Goal: Communication & Community: Connect with others

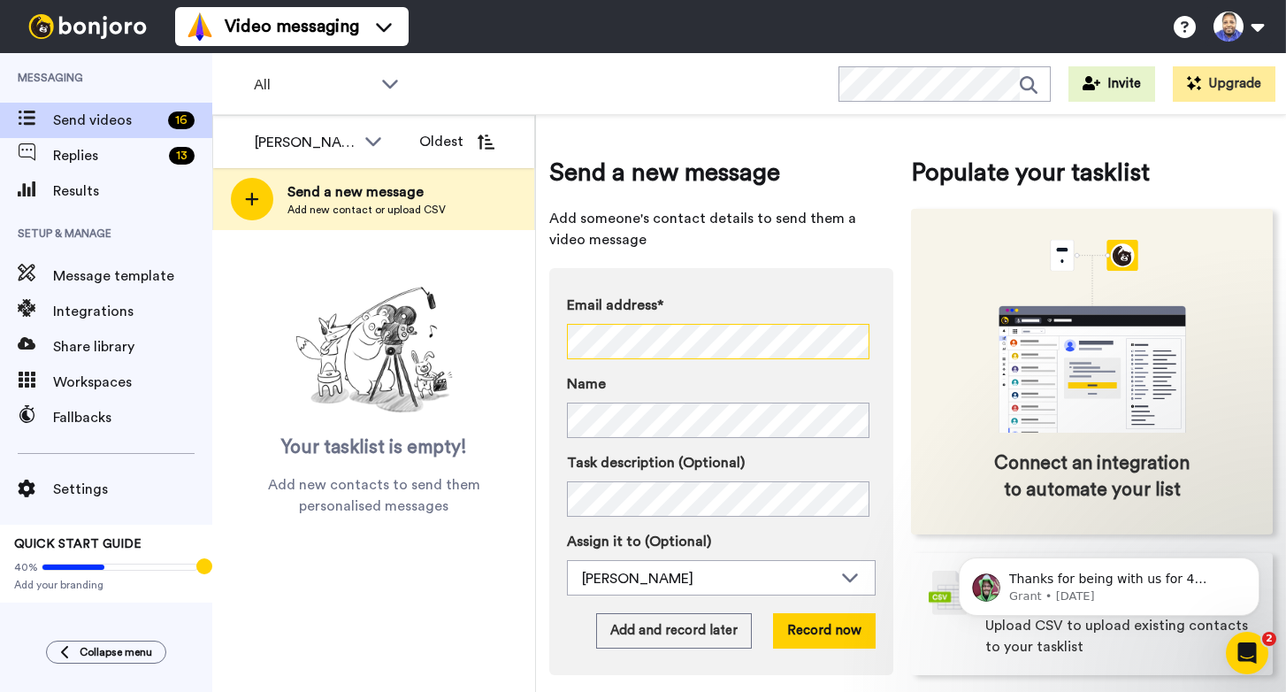
scroll to position [0, 16]
click at [1011, 393] on div "Send a new message Add someone's contact details to send them a video message E…" at bounding box center [911, 414] width 724 height 573
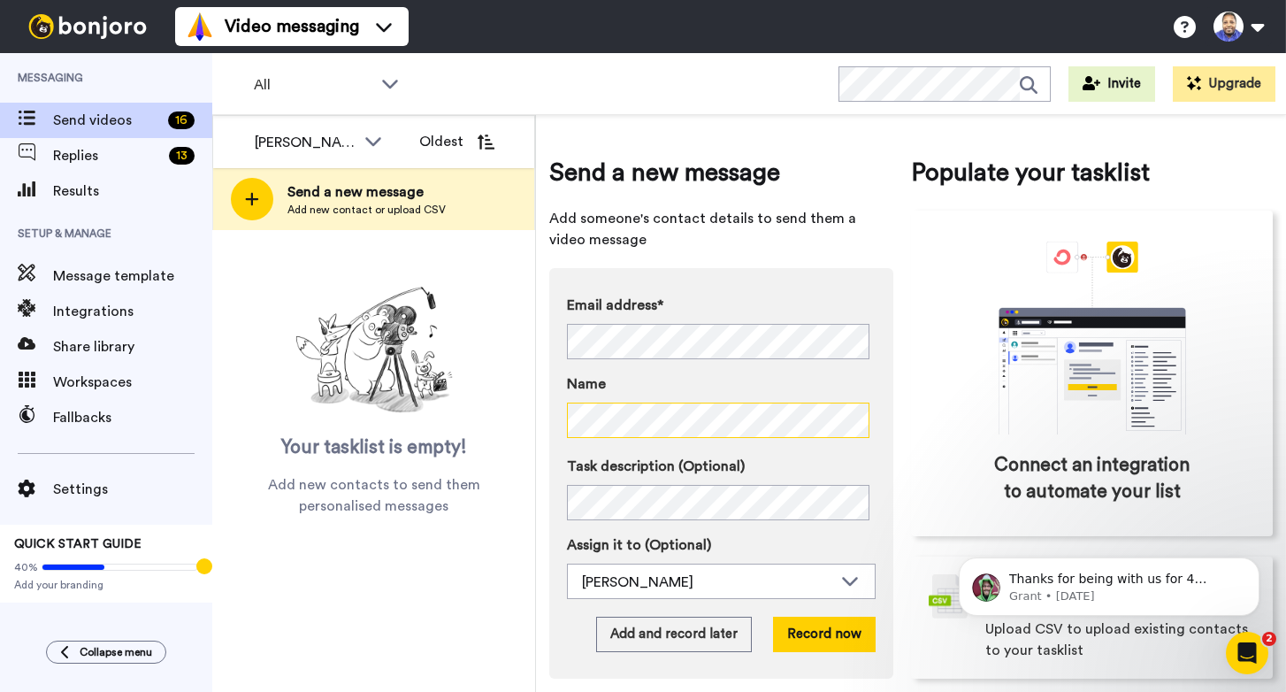
click at [533, 418] on div "Lee Kariuki All members Doru Matoi Greg Johnson Capitalism.com Lee Kariuki Olde…" at bounding box center [749, 403] width 1074 height 577
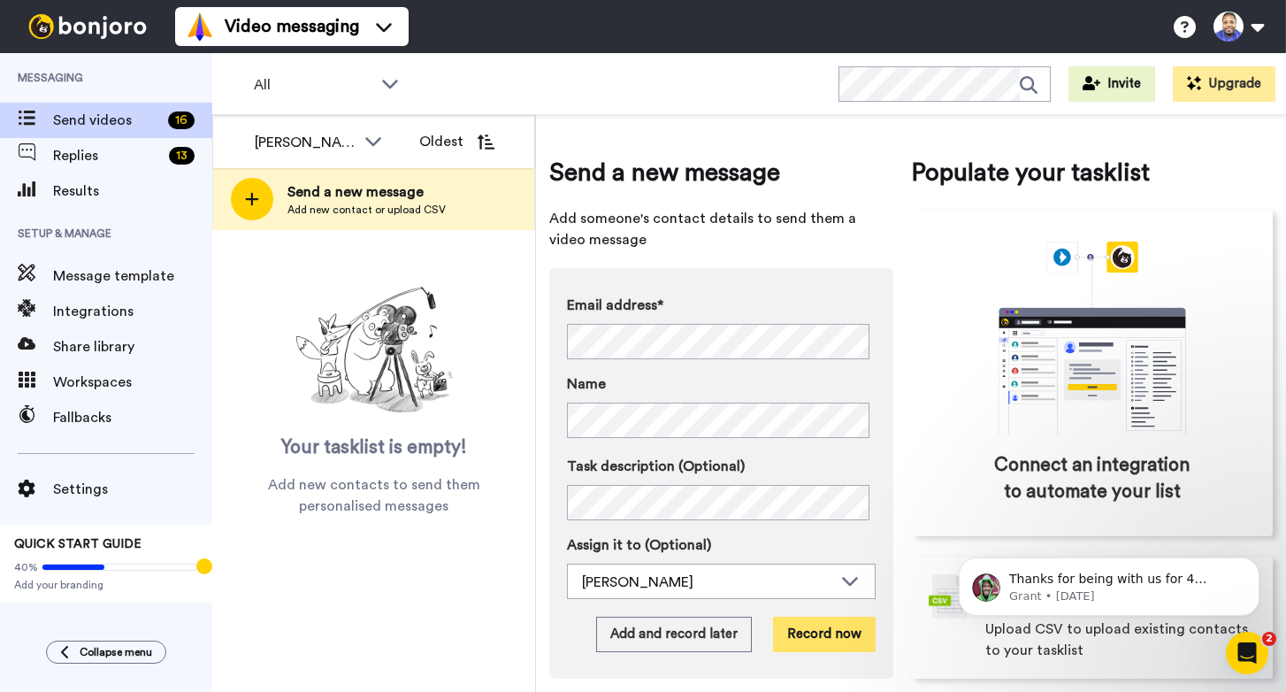
click at [828, 633] on button "Record now" at bounding box center [824, 634] width 103 height 35
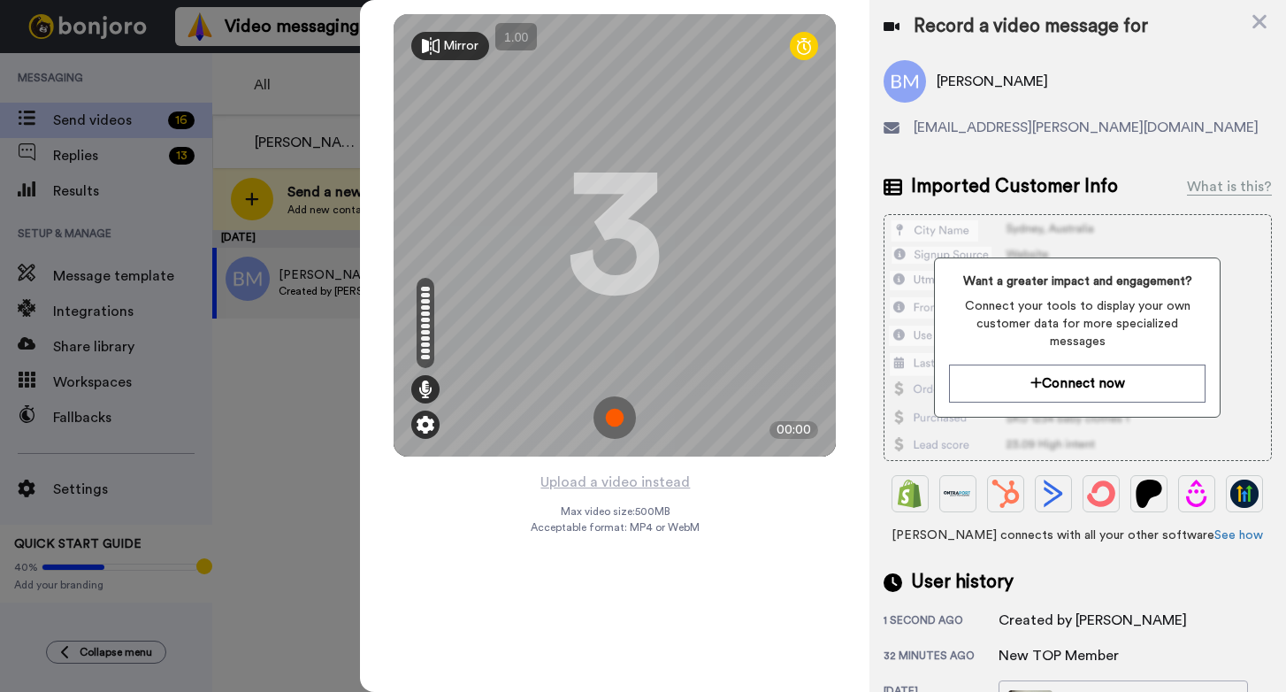
click at [421, 422] on img at bounding box center [426, 425] width 18 height 18
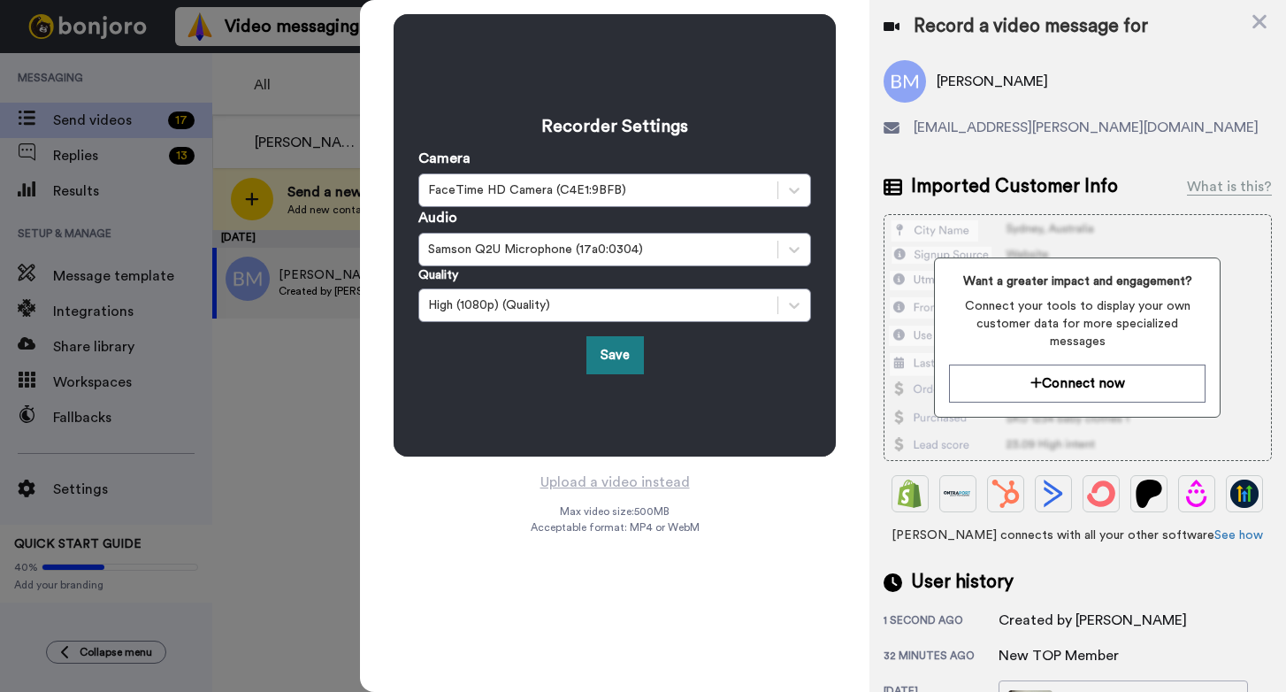
click at [620, 355] on button "Save" at bounding box center [616, 355] width 58 height 38
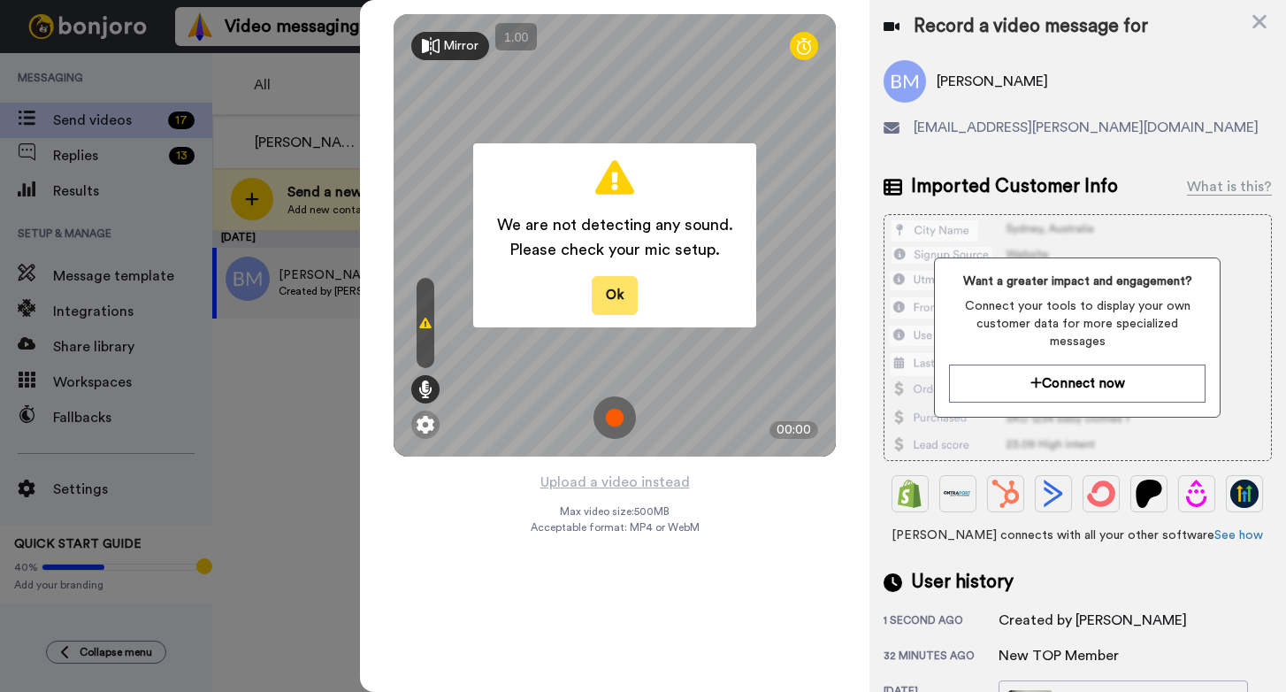
click at [619, 288] on button "Ok" at bounding box center [615, 295] width 46 height 38
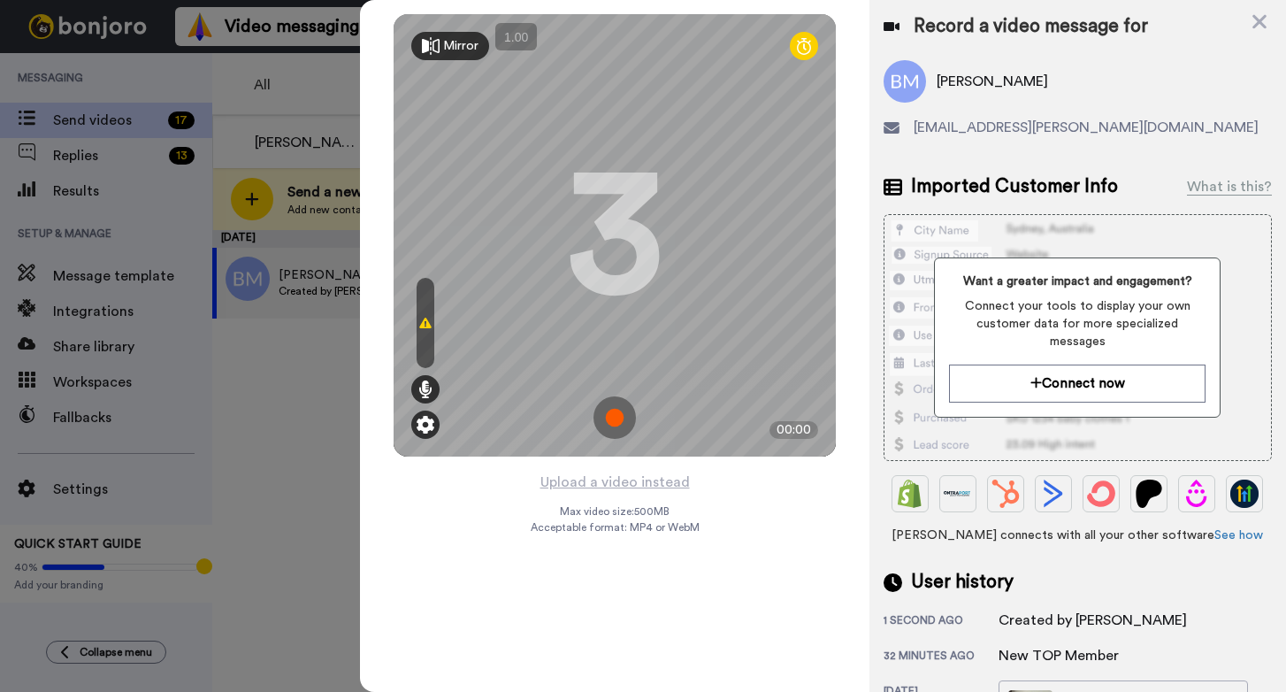
click at [422, 418] on img at bounding box center [426, 425] width 18 height 18
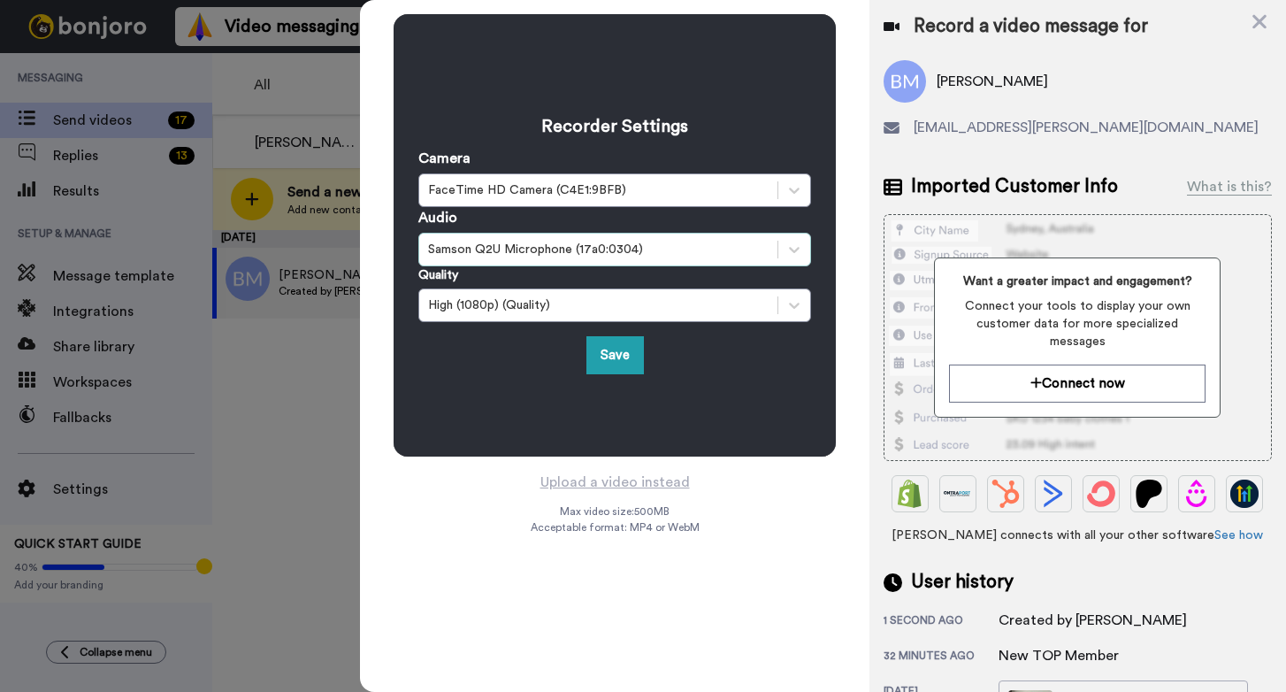
click at [569, 253] on div "Samson Q2U Microphone (17a0:0304)" at bounding box center [598, 250] width 341 height 18
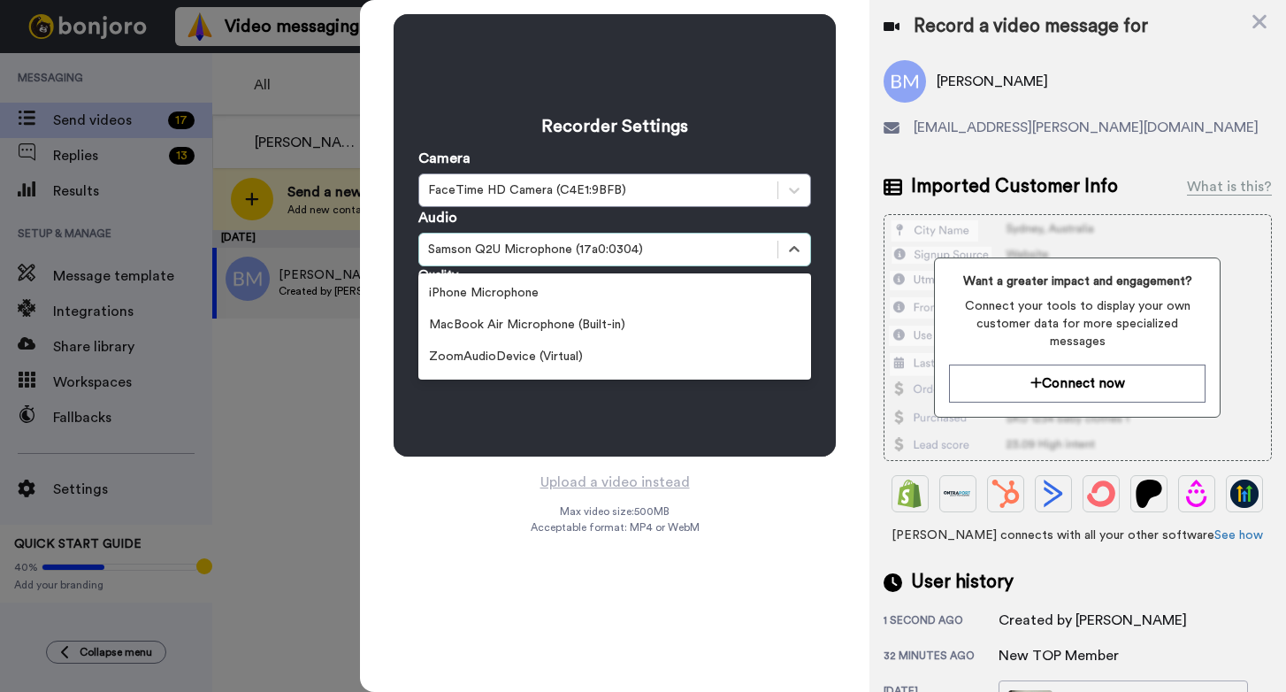
scroll to position [99, 0]
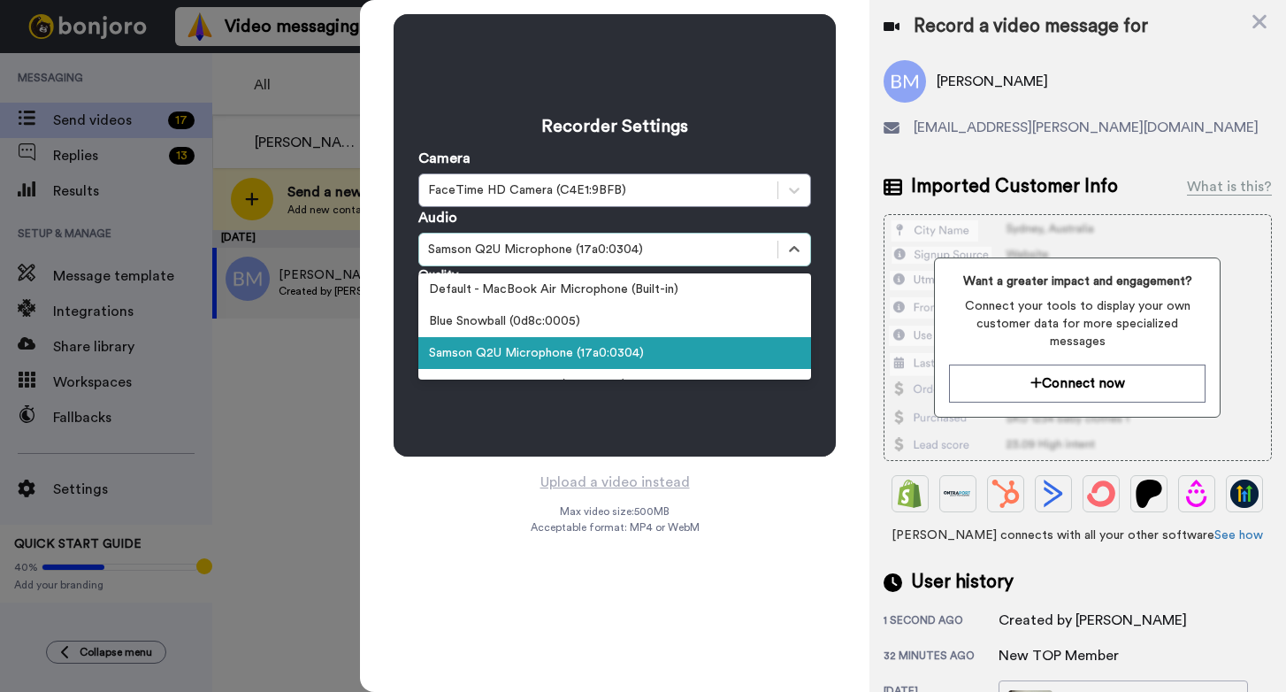
click at [553, 354] on div "Samson Q2U Microphone (17a0:0304)" at bounding box center [614, 353] width 393 height 32
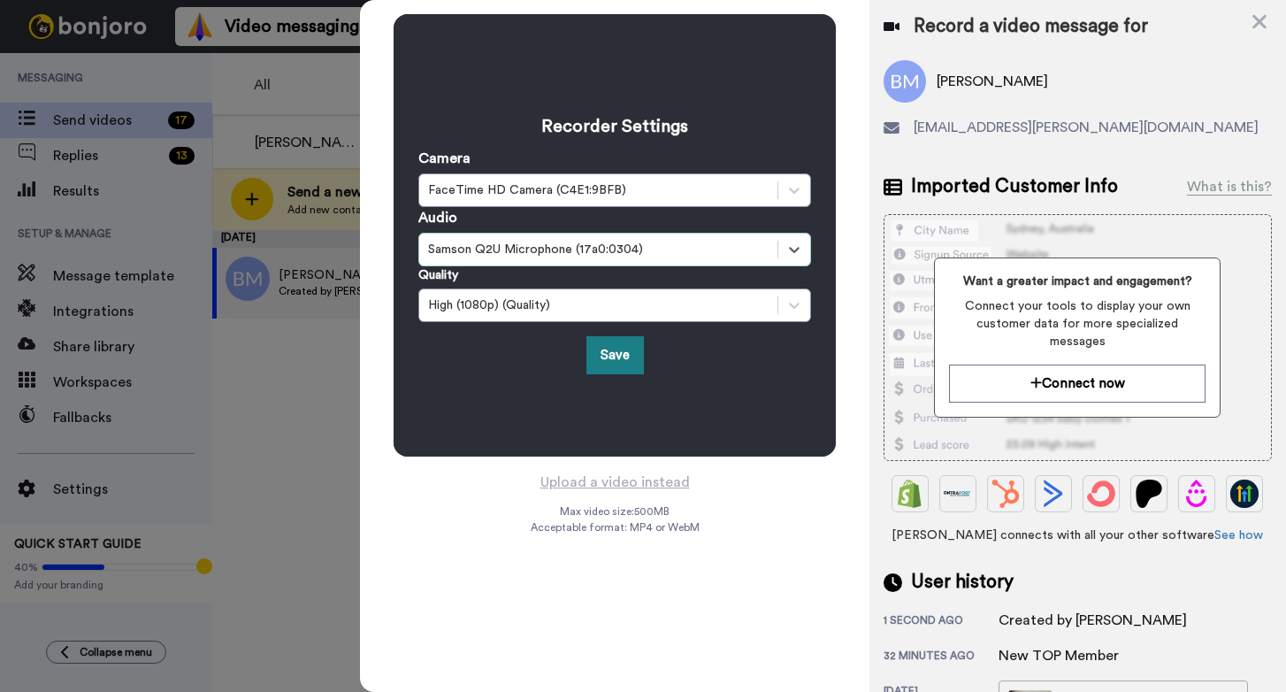
click at [614, 354] on button "Save" at bounding box center [616, 355] width 58 height 38
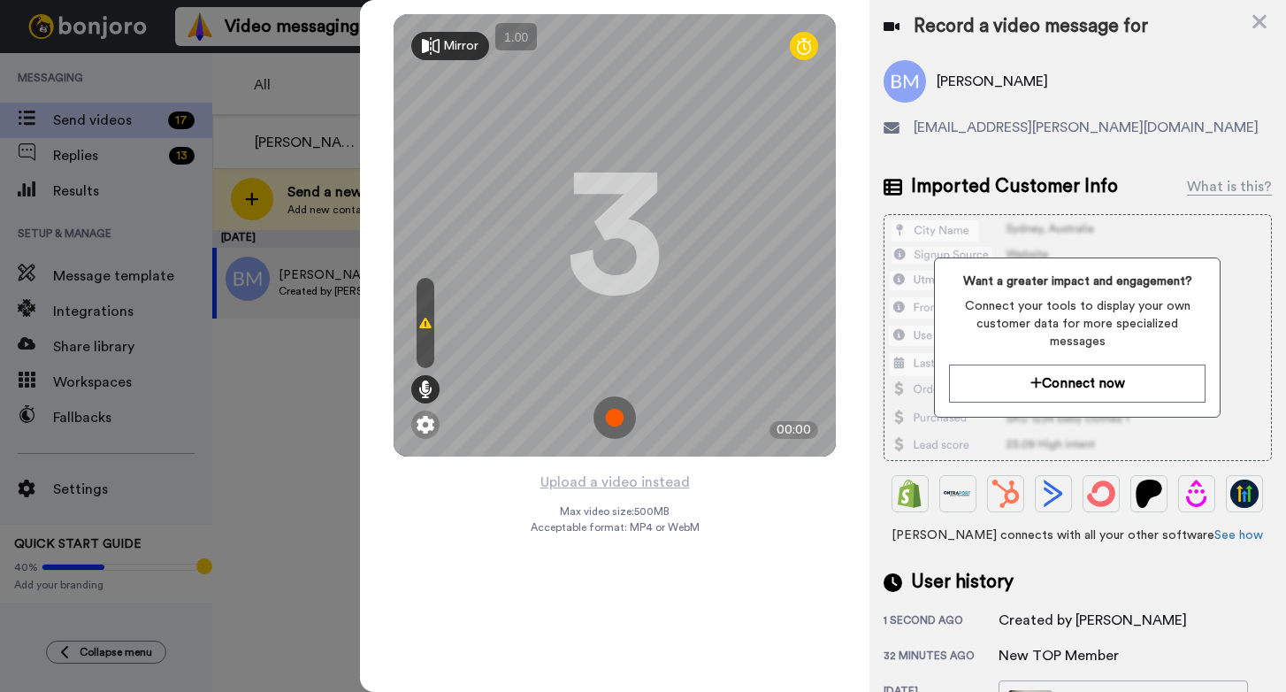
click at [619, 410] on img at bounding box center [615, 417] width 42 height 42
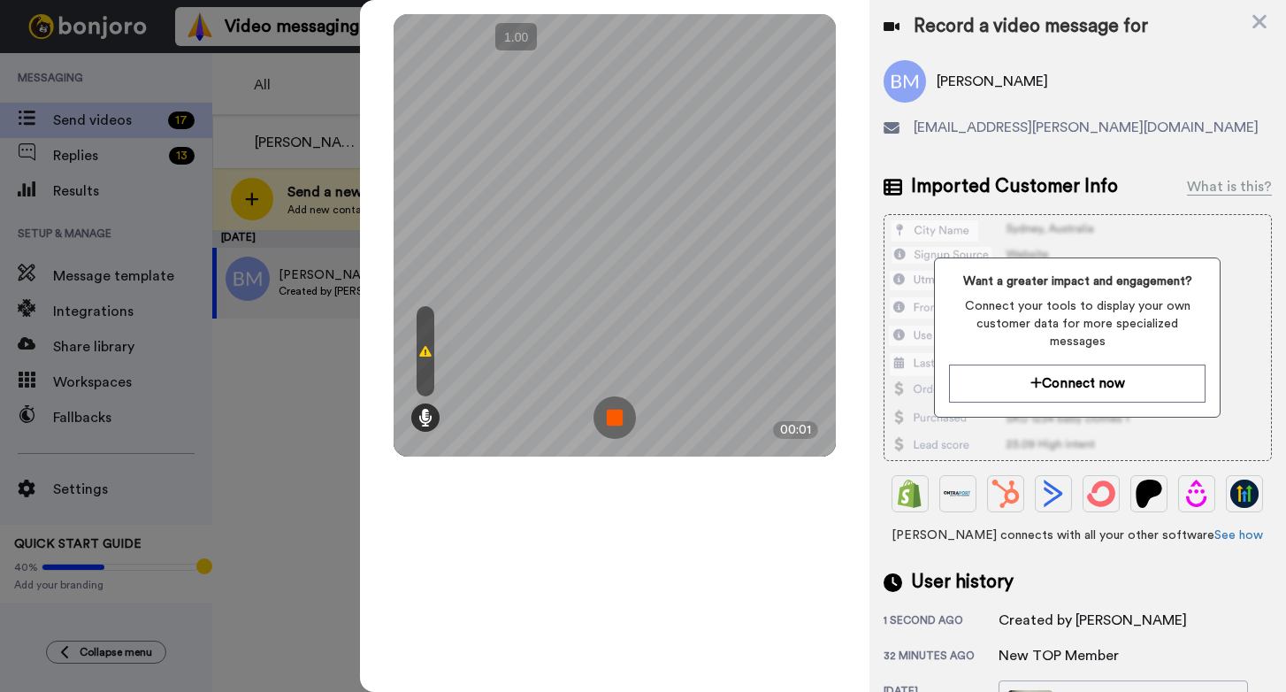
click at [626, 410] on img at bounding box center [615, 417] width 42 height 42
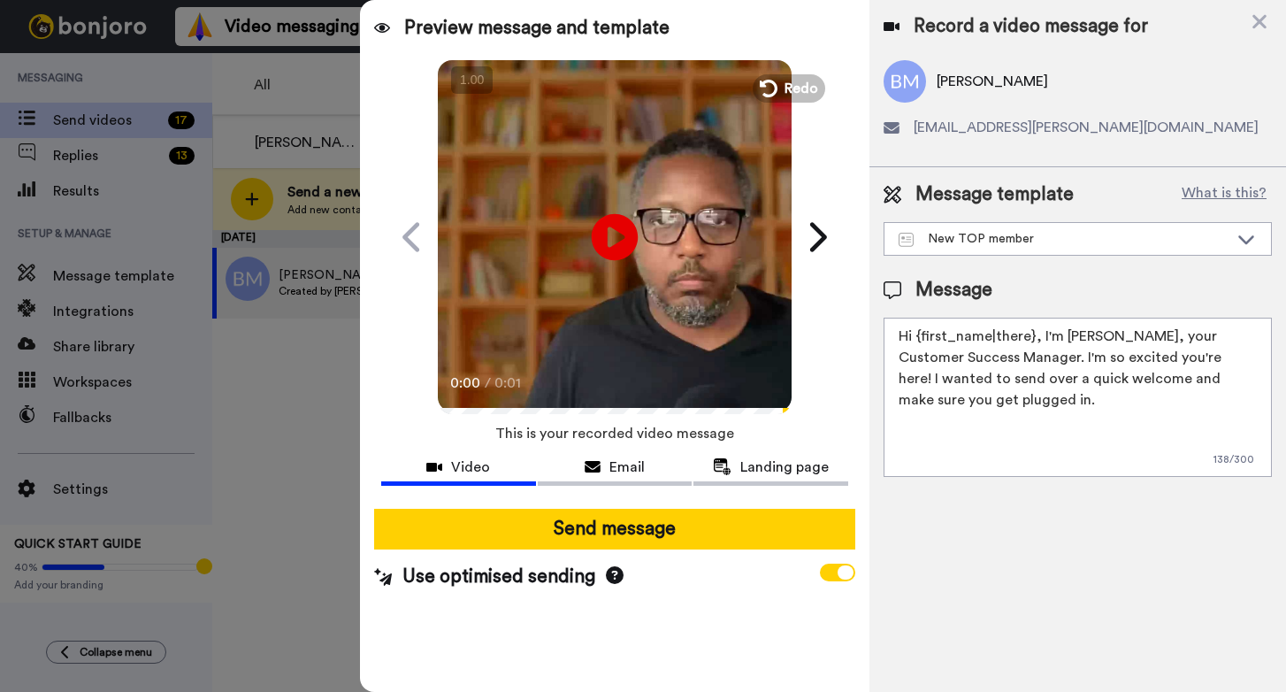
click at [610, 233] on icon "Play/Pause" at bounding box center [615, 237] width 47 height 84
click at [794, 88] on span "Redo" at bounding box center [803, 87] width 37 height 23
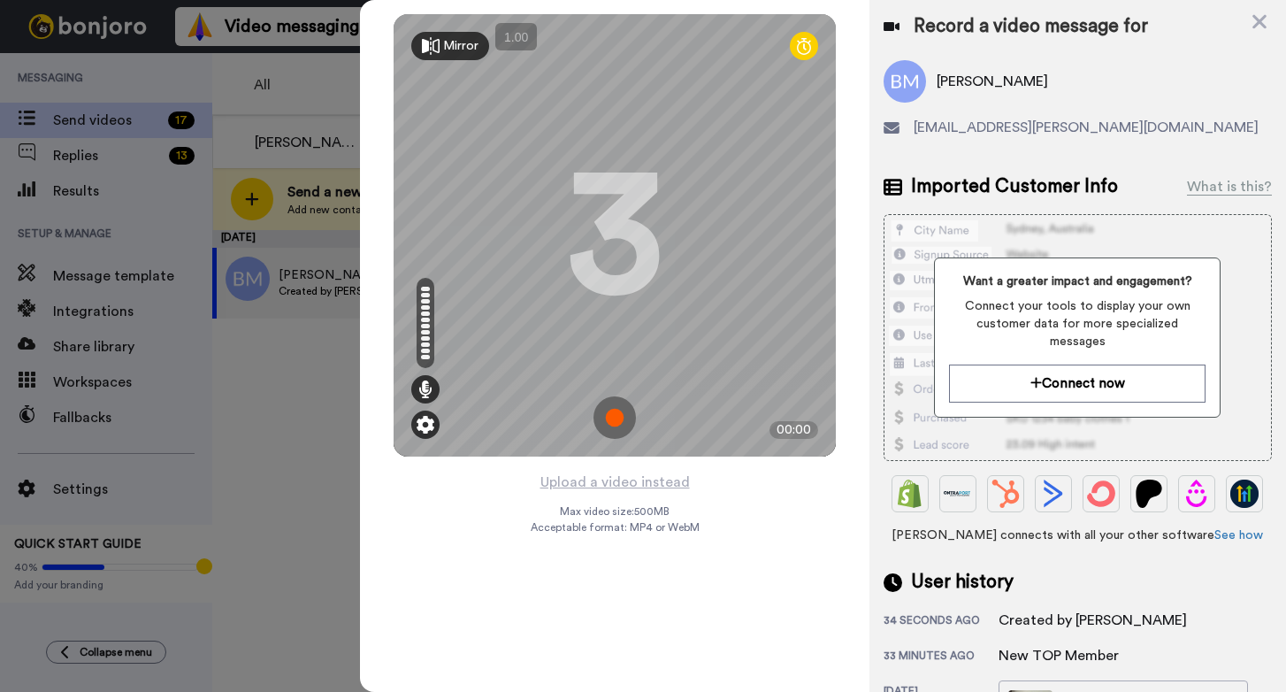
click at [425, 421] on img at bounding box center [426, 425] width 18 height 18
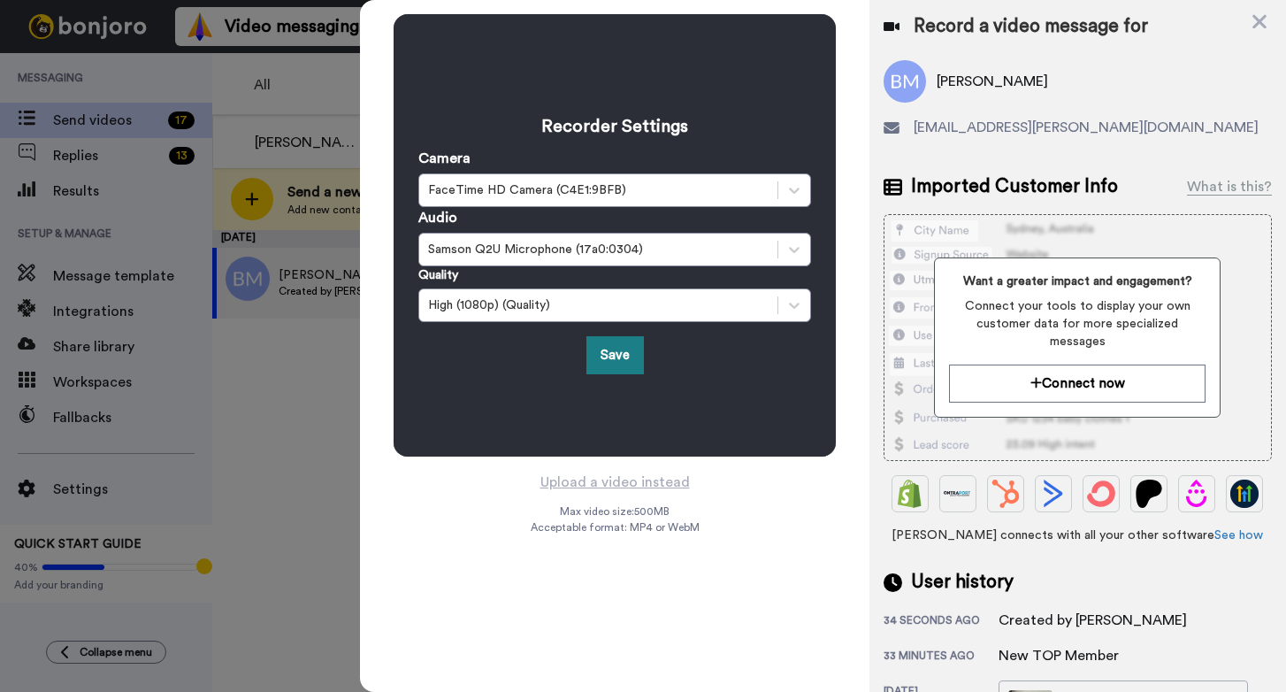
click at [626, 355] on button "Save" at bounding box center [616, 355] width 58 height 38
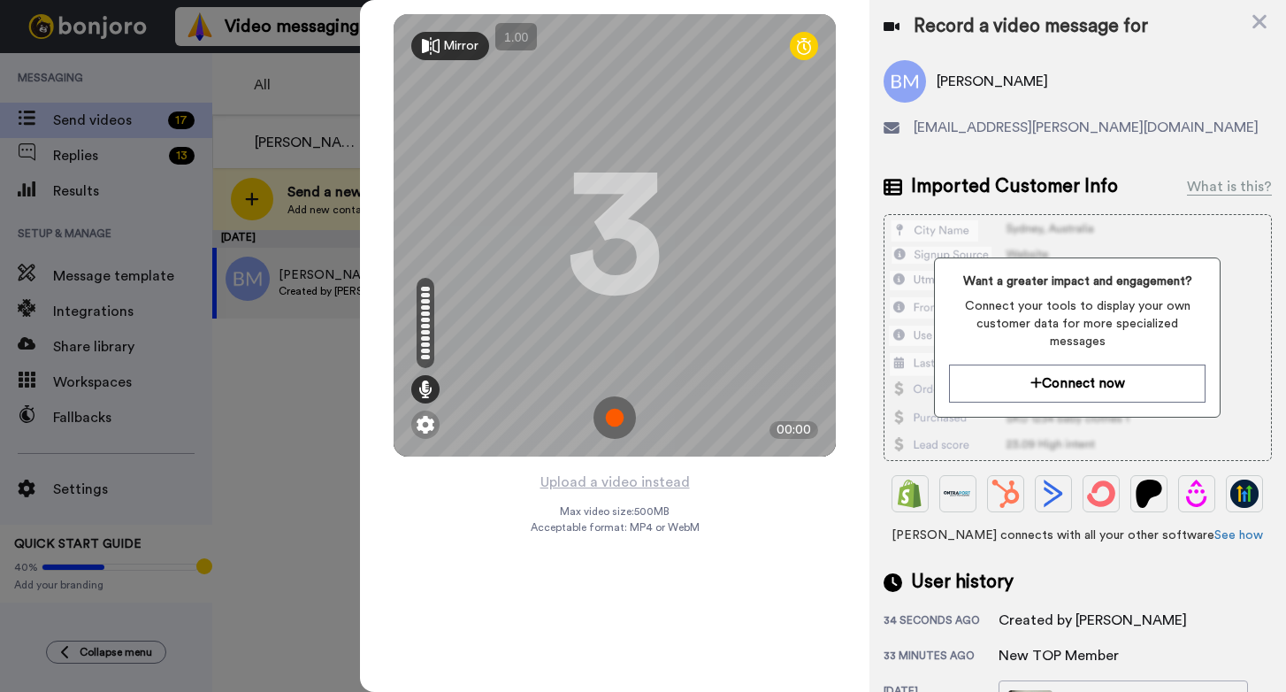
click at [617, 405] on img at bounding box center [615, 417] width 42 height 42
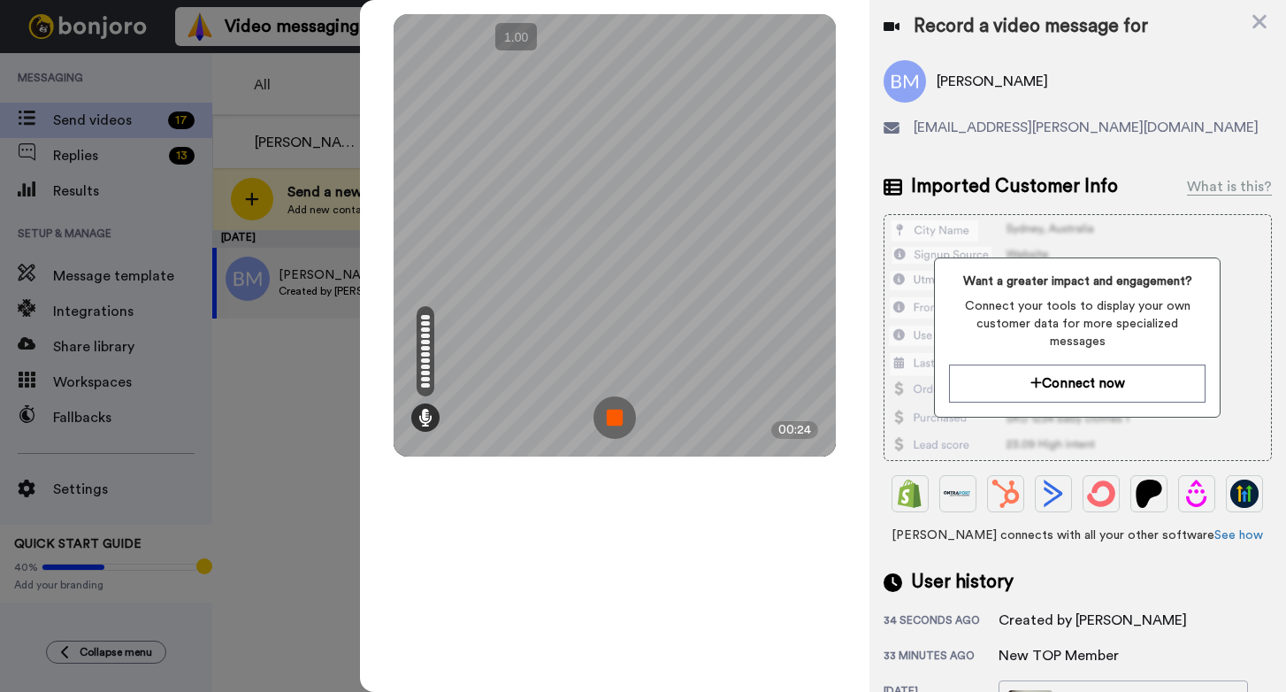
click at [625, 411] on img at bounding box center [615, 417] width 42 height 42
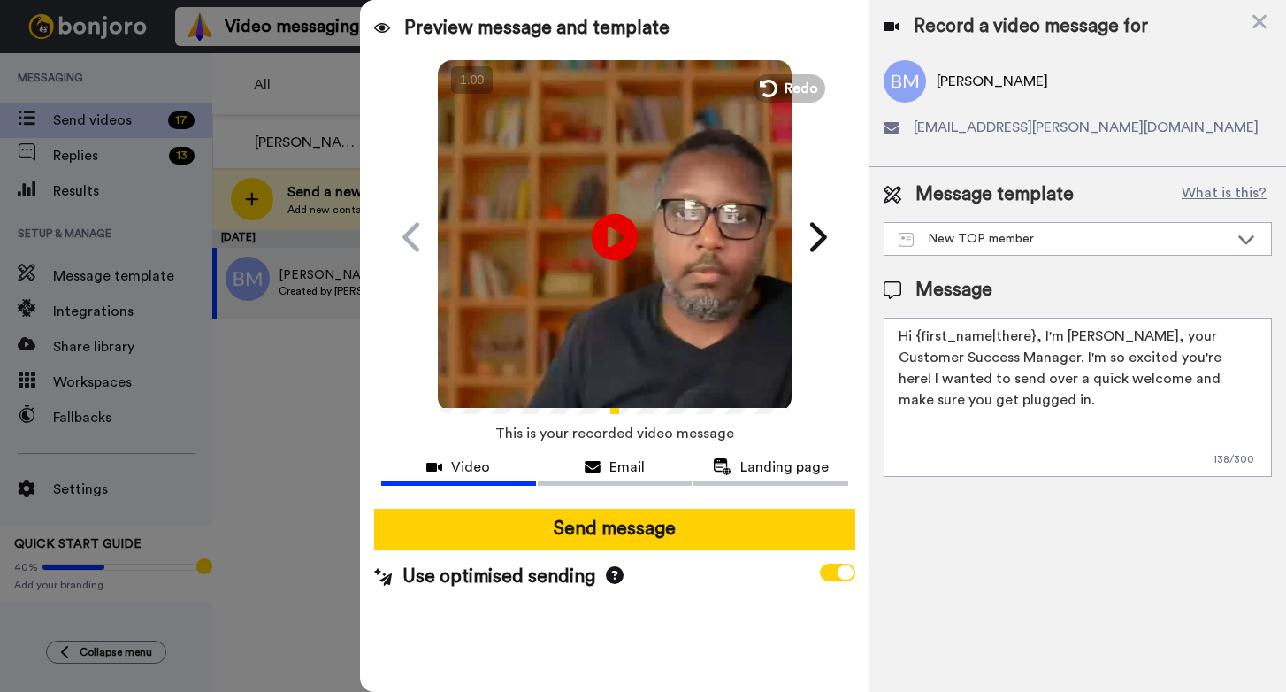
click at [628, 235] on icon at bounding box center [615, 236] width 47 height 47
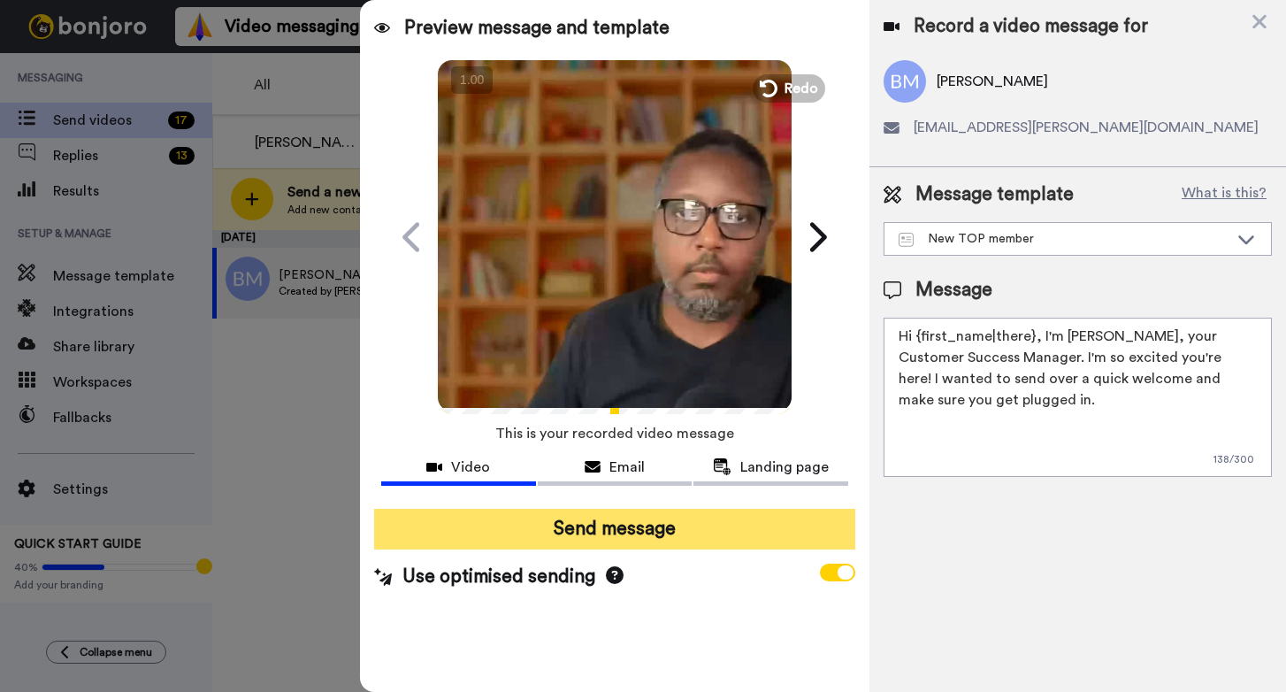
click at [582, 530] on button "Send message" at bounding box center [614, 529] width 481 height 41
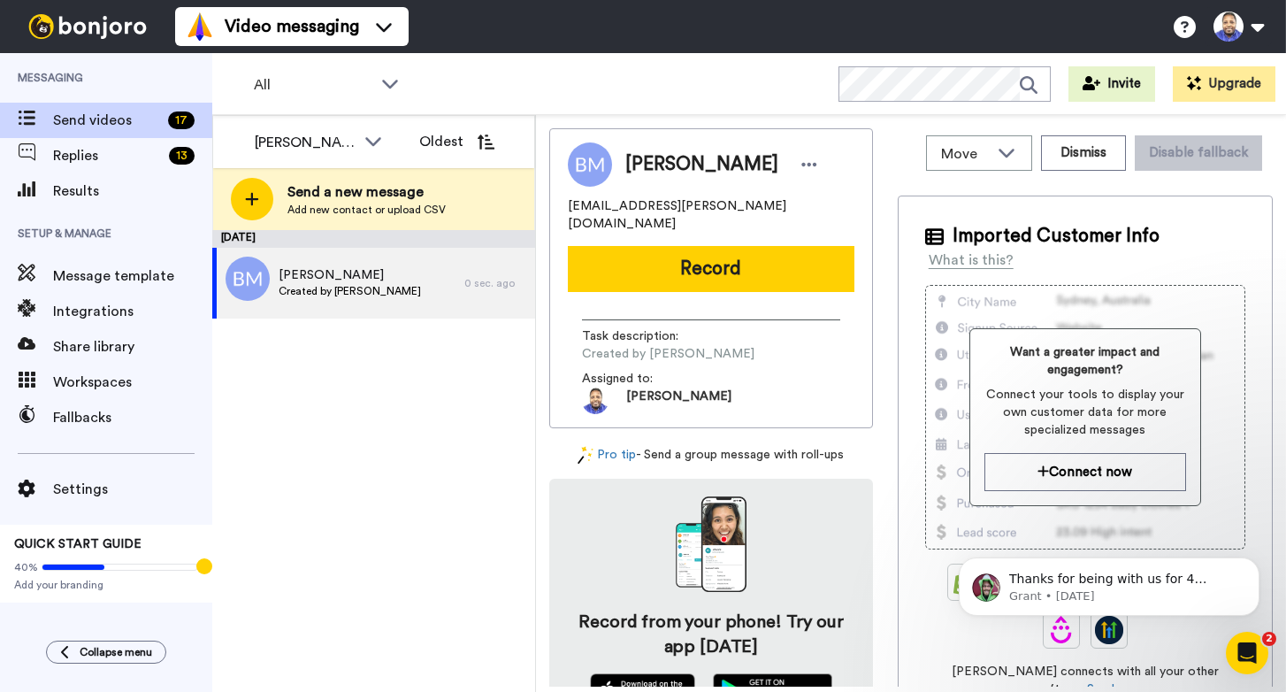
scroll to position [0, 0]
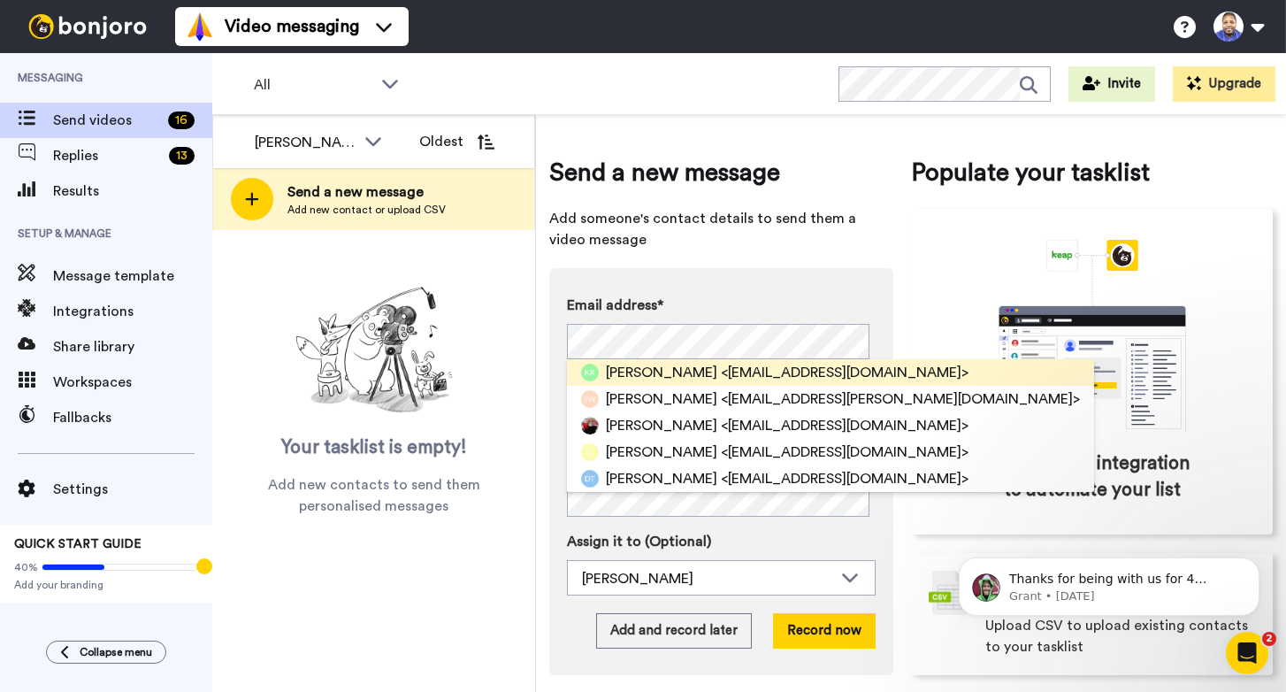
click at [622, 367] on span "[PERSON_NAME]" at bounding box center [661, 372] width 111 height 21
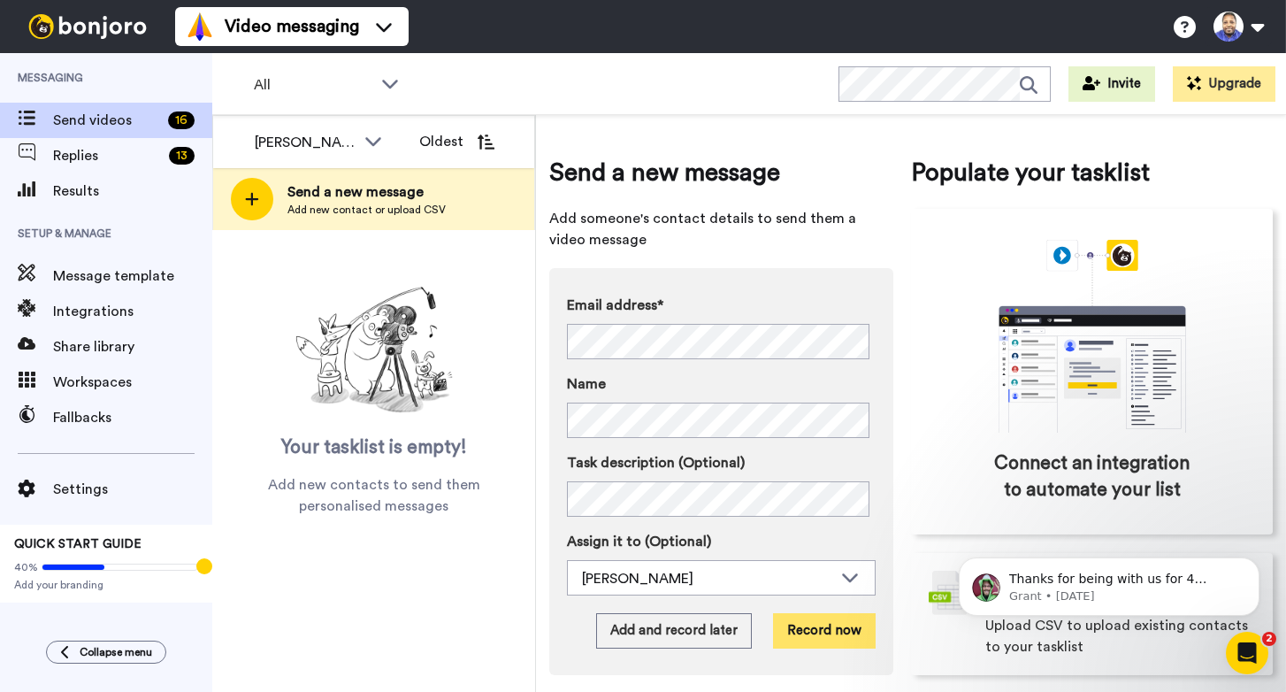
click at [830, 631] on button "Record now" at bounding box center [824, 630] width 103 height 35
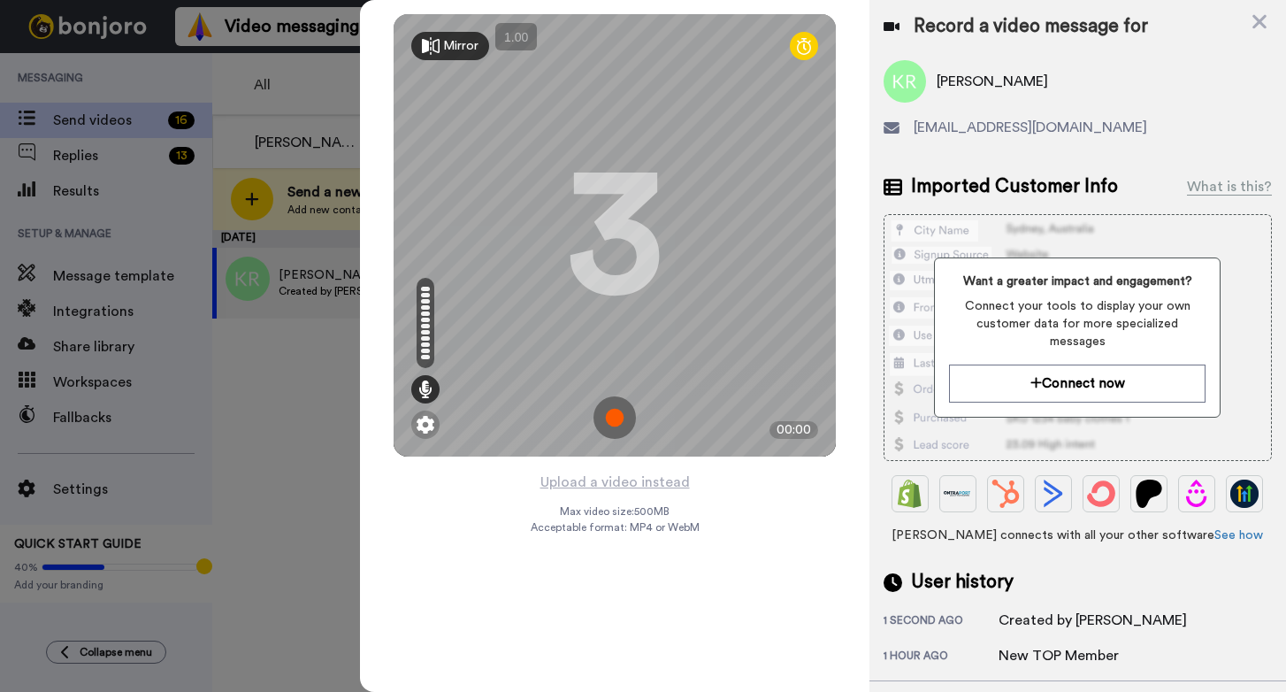
click at [612, 414] on img at bounding box center [615, 417] width 42 height 42
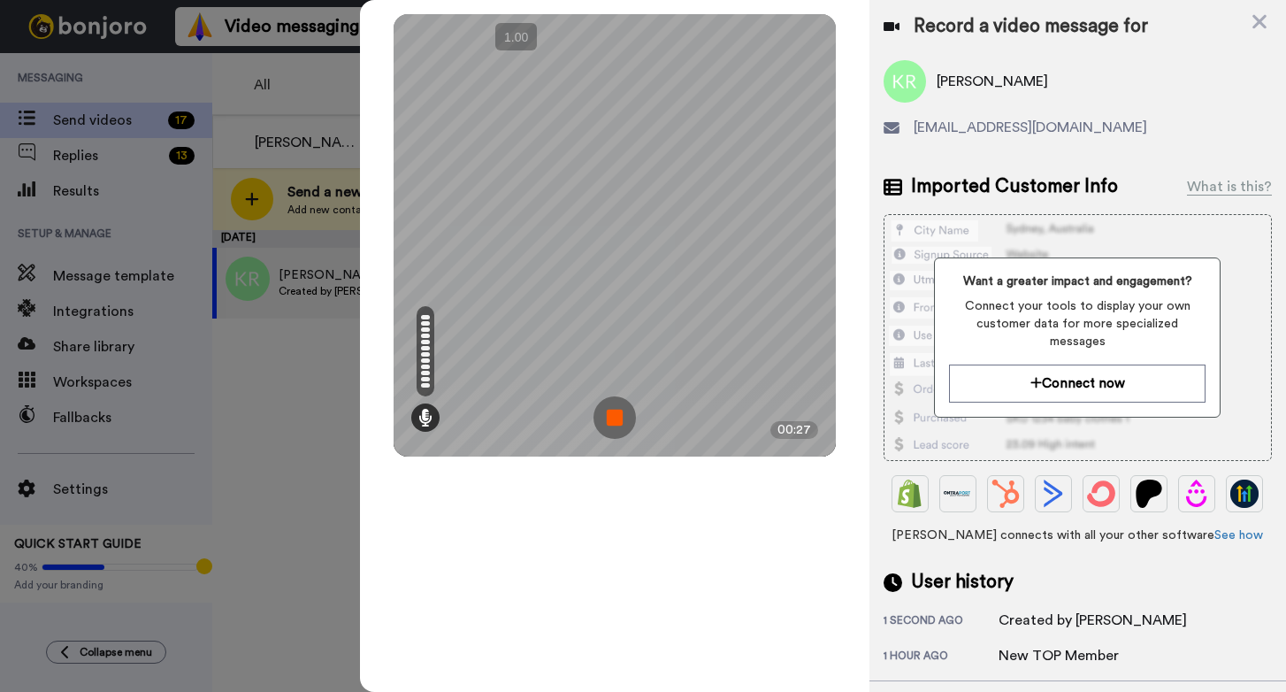
click at [615, 413] on img at bounding box center [615, 417] width 42 height 42
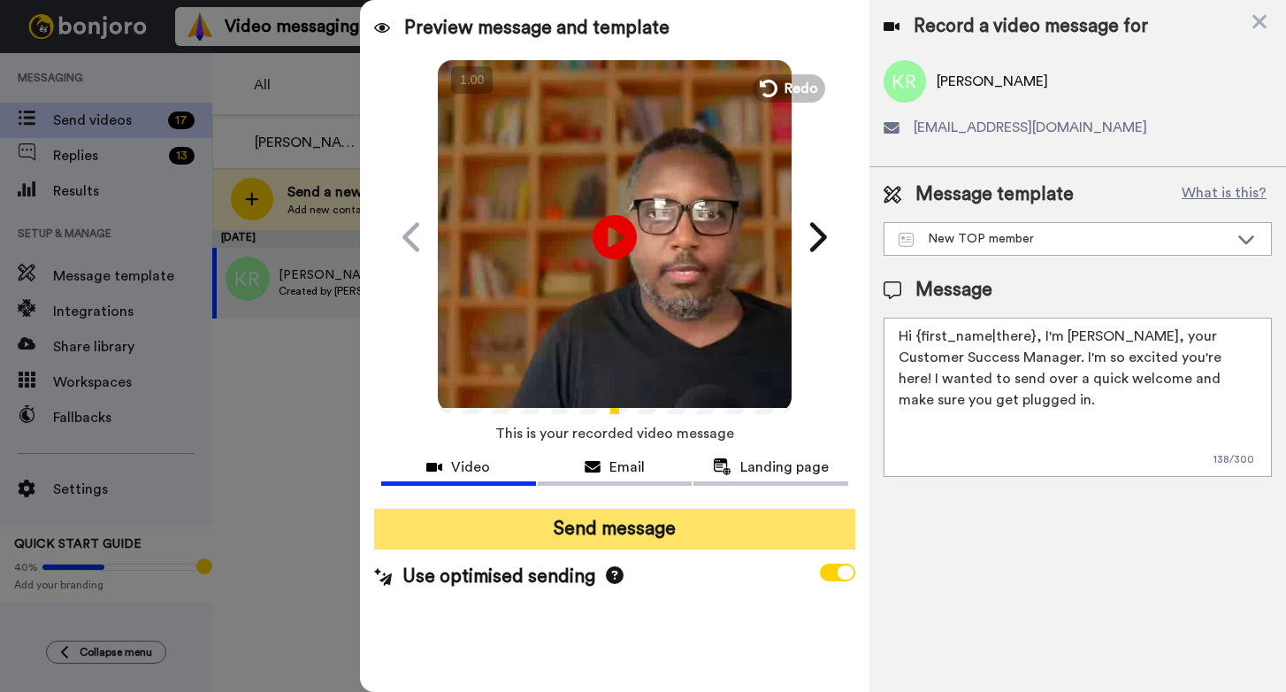
click at [633, 533] on button "Send message" at bounding box center [614, 529] width 481 height 41
